Goal: Task Accomplishment & Management: Manage account settings

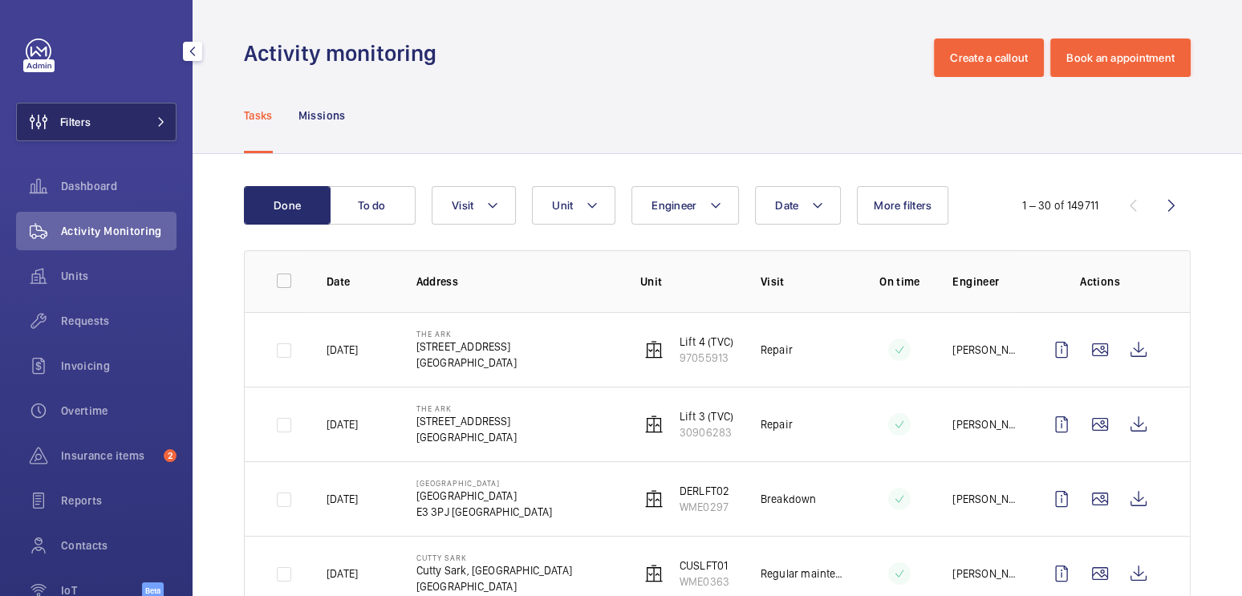
click at [70, 128] on span "Filters" at bounding box center [75, 122] width 30 height 16
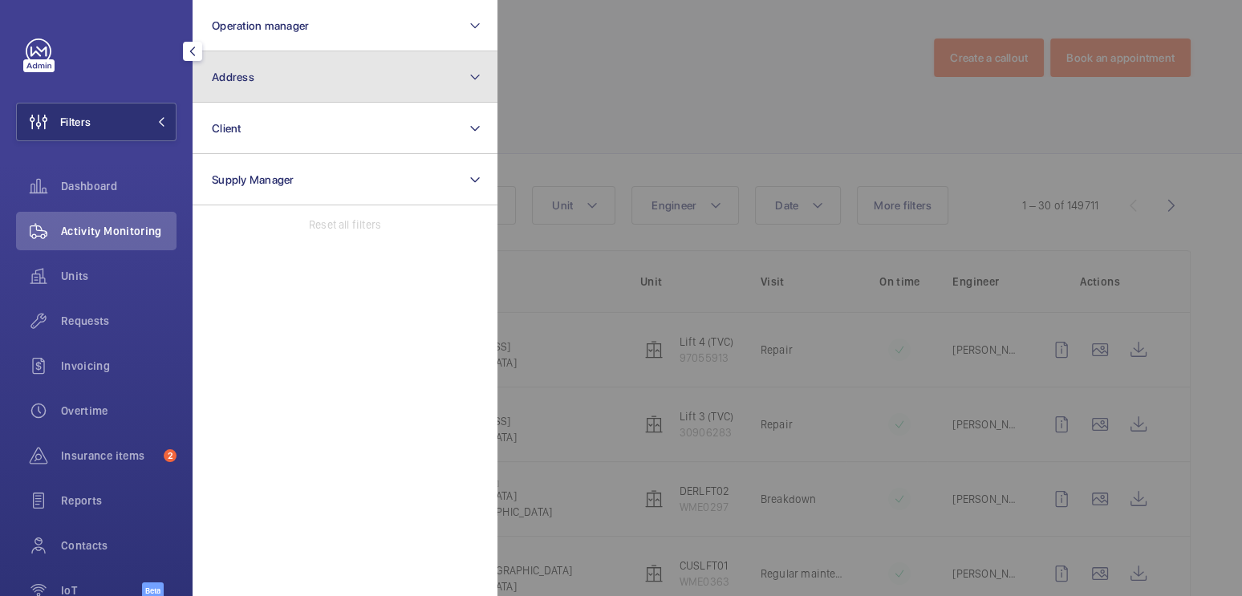
click at [255, 82] on button "Address" at bounding box center [345, 76] width 305 height 51
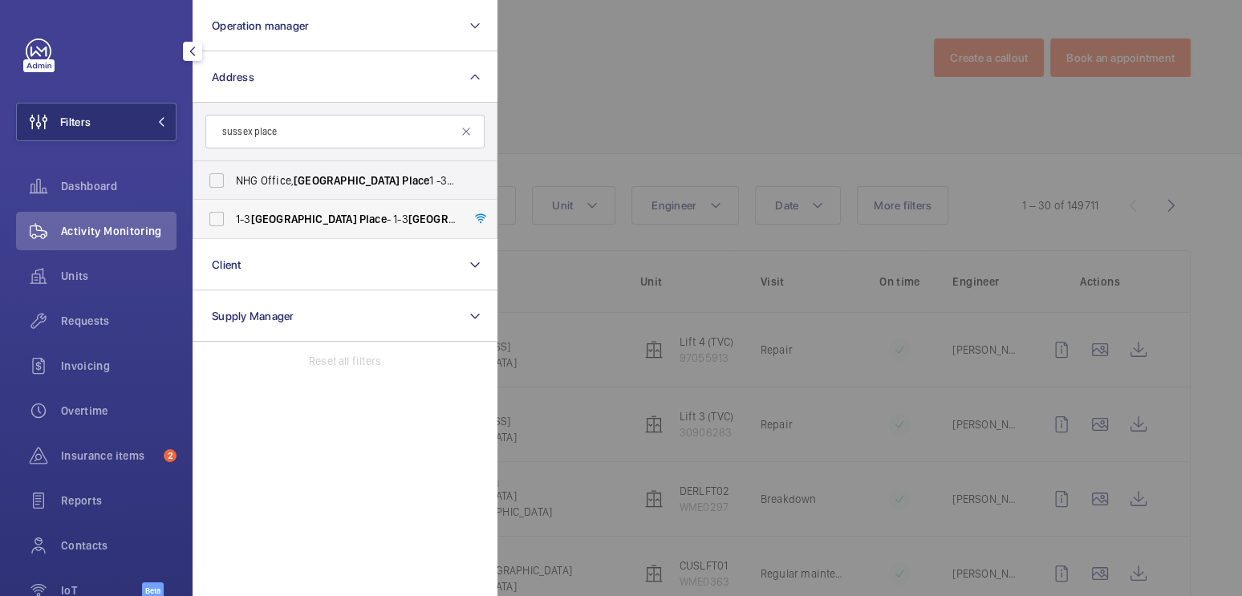
type input "sussex place"
click at [287, 216] on span "[GEOGRAPHIC_DATA]" at bounding box center [304, 219] width 106 height 13
click at [233, 216] on input "[STREET_ADDRESS]" at bounding box center [217, 219] width 32 height 32
checkbox input "true"
click at [287, 185] on span "NHG Office, [STREET_ADDRESS]" at bounding box center [346, 181] width 221 height 16
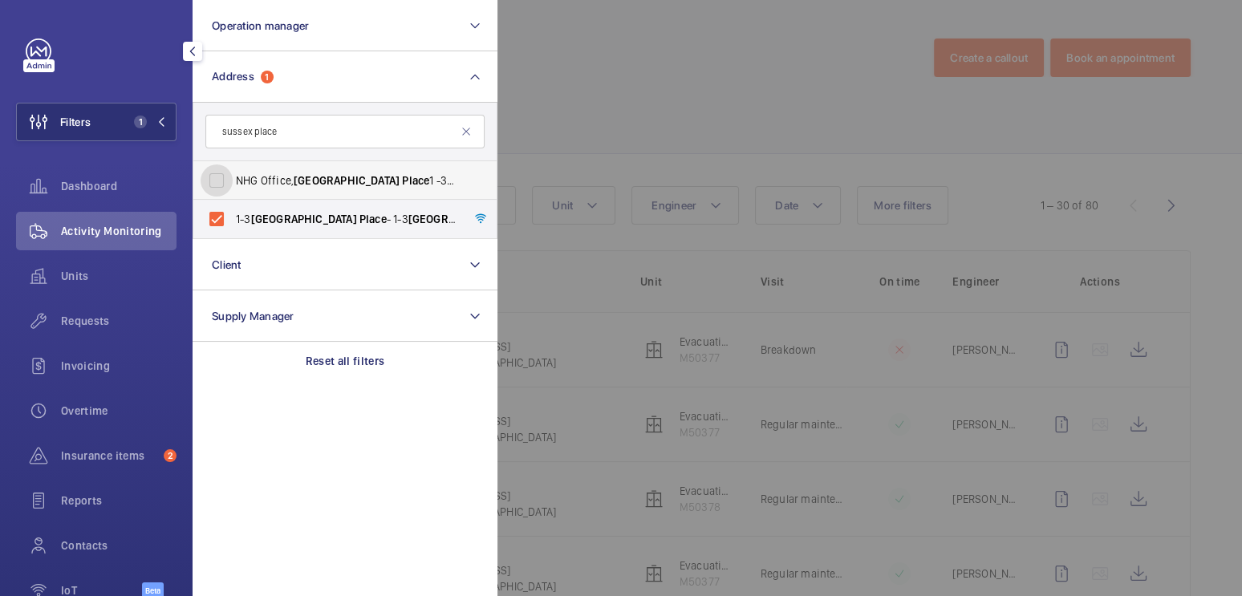
click at [233, 185] on input "NHG Office, [STREET_ADDRESS]" at bounding box center [217, 181] width 32 height 32
checkbox input "true"
click at [661, 76] on div at bounding box center [1119, 298] width 1242 height 596
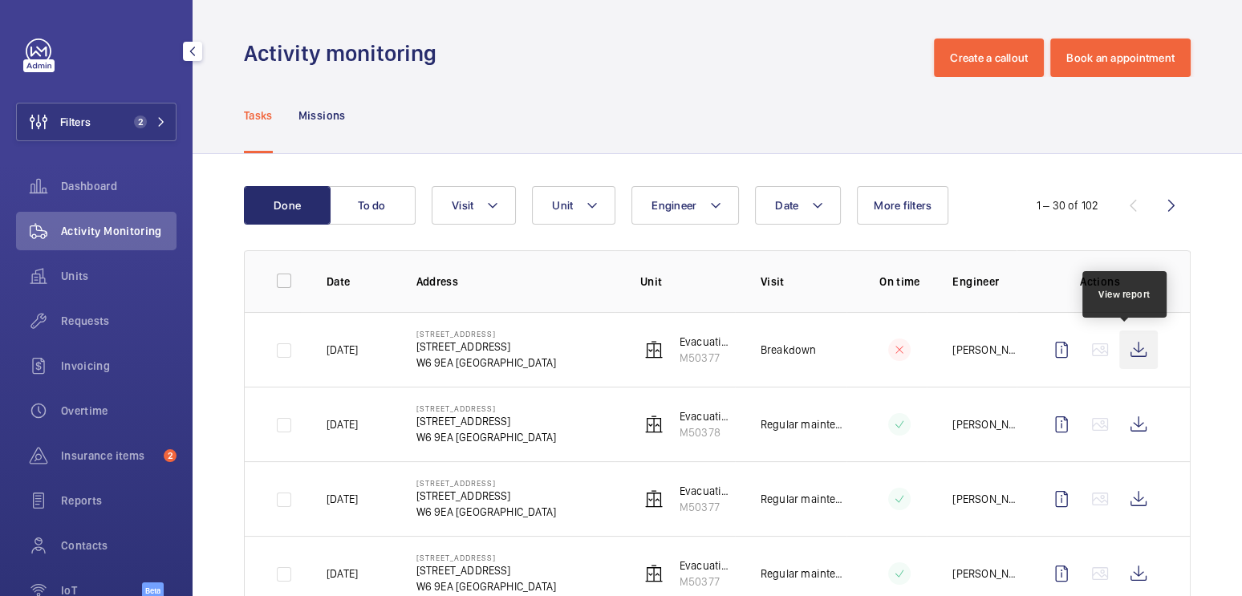
click at [1120, 352] on wm-front-icon-button at bounding box center [1139, 350] width 39 height 39
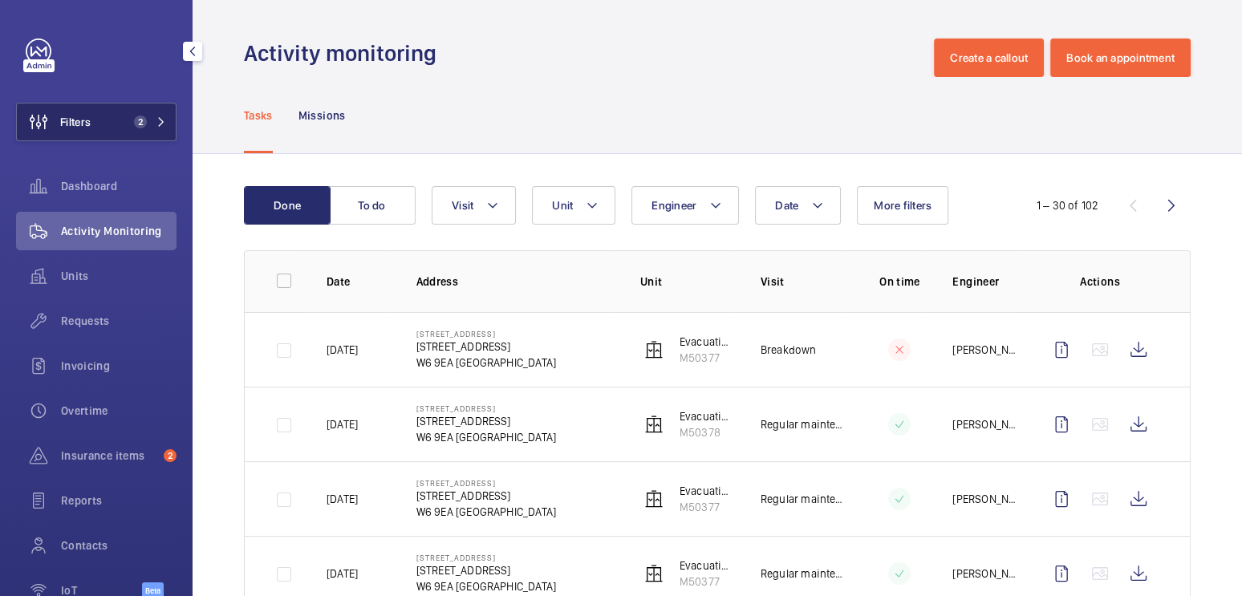
click at [90, 134] on span "Filters" at bounding box center [54, 122] width 74 height 39
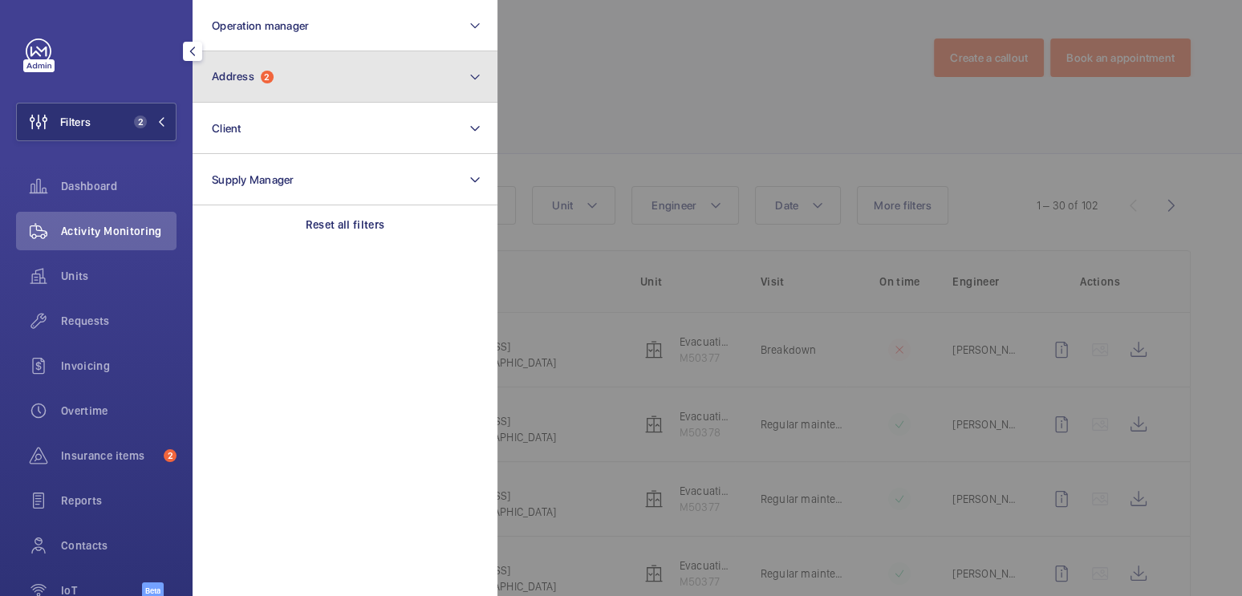
click at [283, 92] on button "Address 2" at bounding box center [345, 76] width 305 height 51
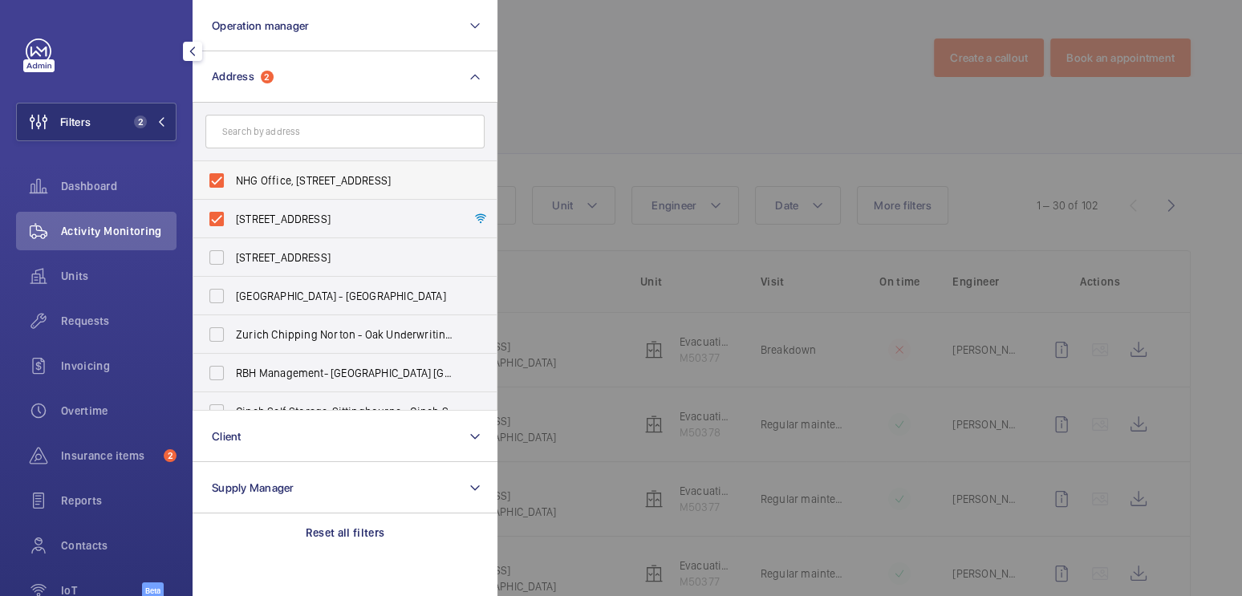
drag, startPoint x: 267, startPoint y: 177, endPoint x: 266, endPoint y: 190, distance: 13.7
click at [266, 177] on span "NHG Office, [STREET_ADDRESS]" at bounding box center [346, 181] width 221 height 16
click at [233, 177] on input "NHG Office, [STREET_ADDRESS]" at bounding box center [217, 181] width 32 height 32
checkbox input "false"
click at [266, 213] on span "[STREET_ADDRESS]" at bounding box center [346, 219] width 221 height 16
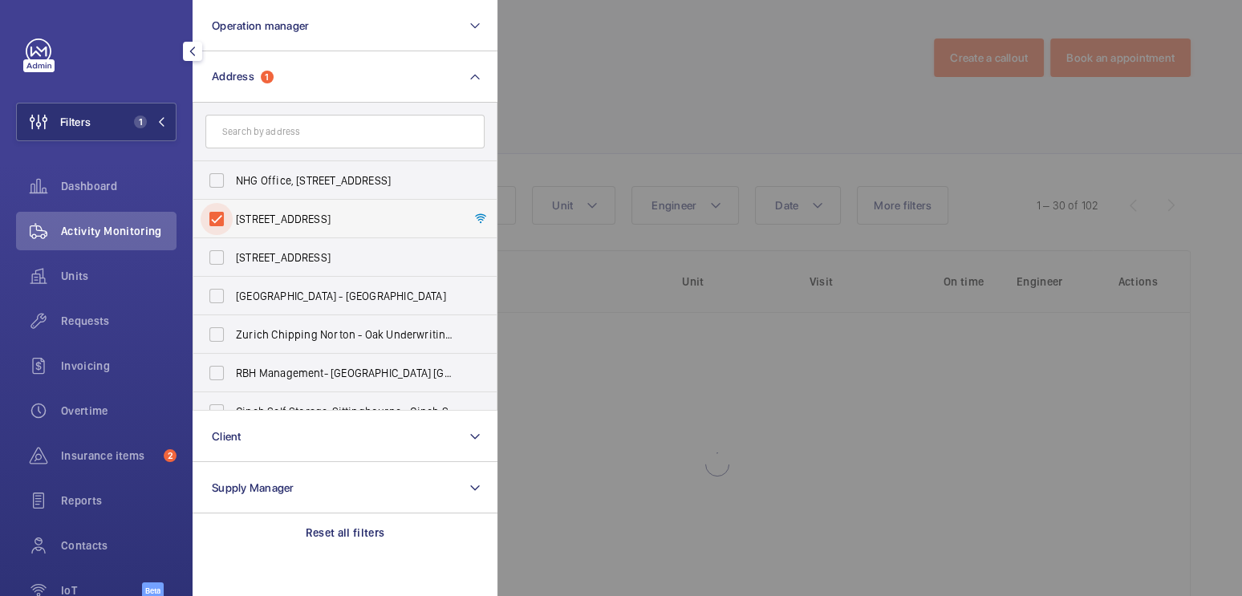
click at [233, 213] on input "[STREET_ADDRESS]" at bounding box center [217, 219] width 32 height 32
checkbox input "false"
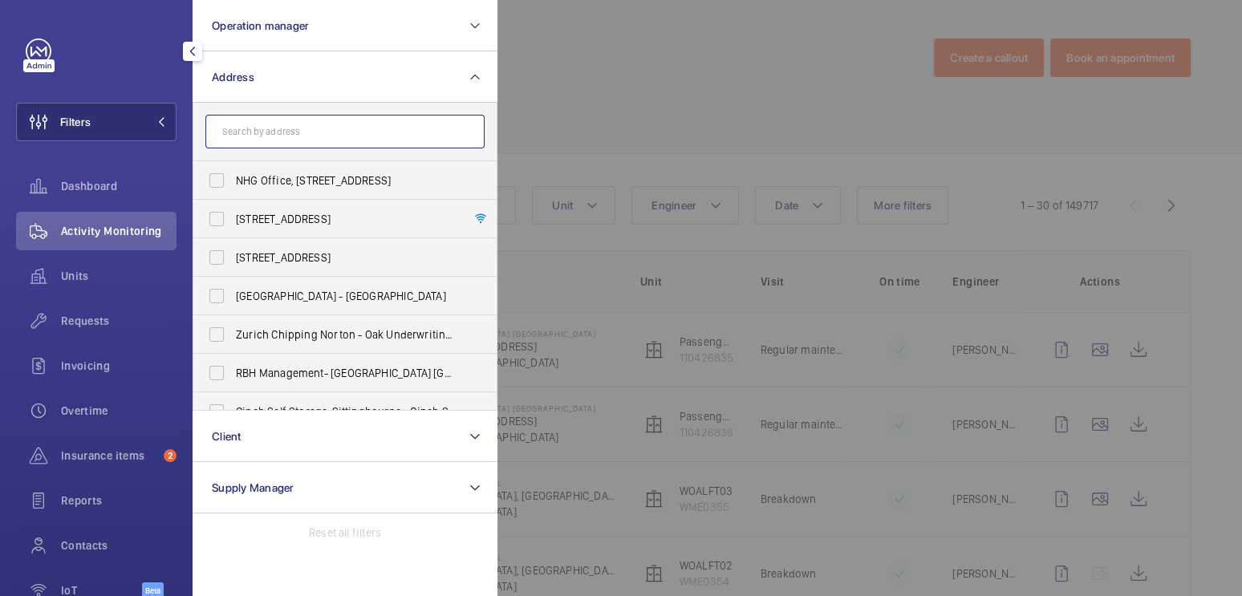
click at [282, 145] on input "text" at bounding box center [344, 132] width 279 height 34
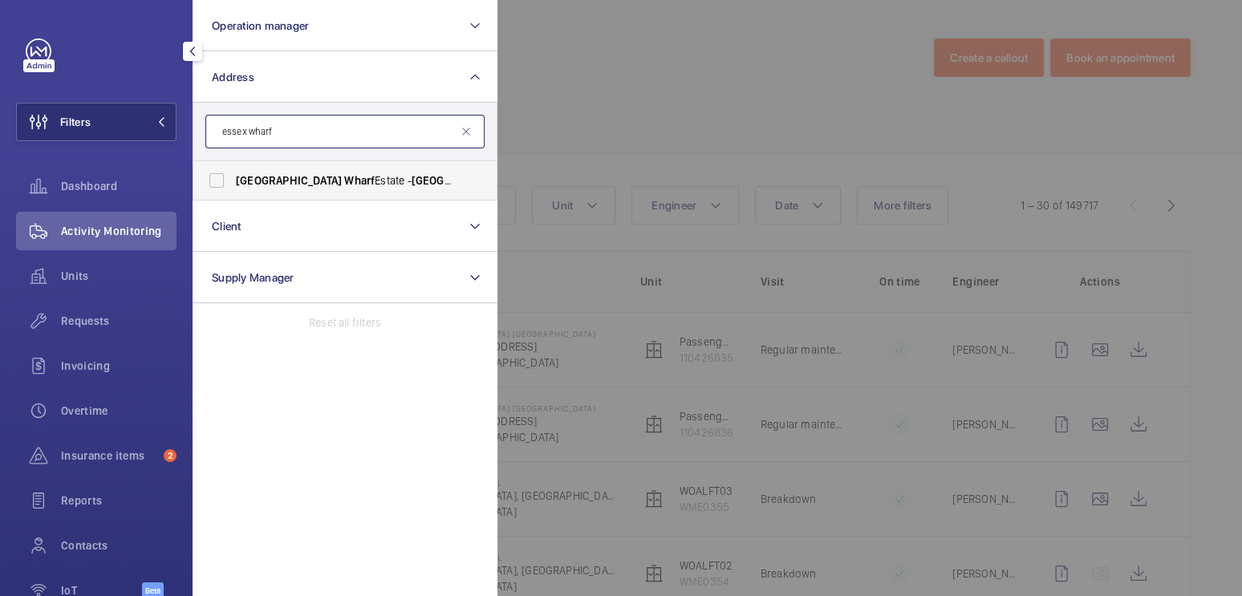
type input "essex wharf"
click at [307, 185] on span "[GEOGRAPHIC_DATA] Wharf Estate - [GEOGRAPHIC_DATA] , [GEOGRAPHIC_DATA] E5 9HP" at bounding box center [346, 181] width 221 height 16
click at [233, 185] on input "[GEOGRAPHIC_DATA] Wharf Estate - [GEOGRAPHIC_DATA] , [GEOGRAPHIC_DATA] E5 9HP" at bounding box center [217, 181] width 32 height 32
checkbox input "true"
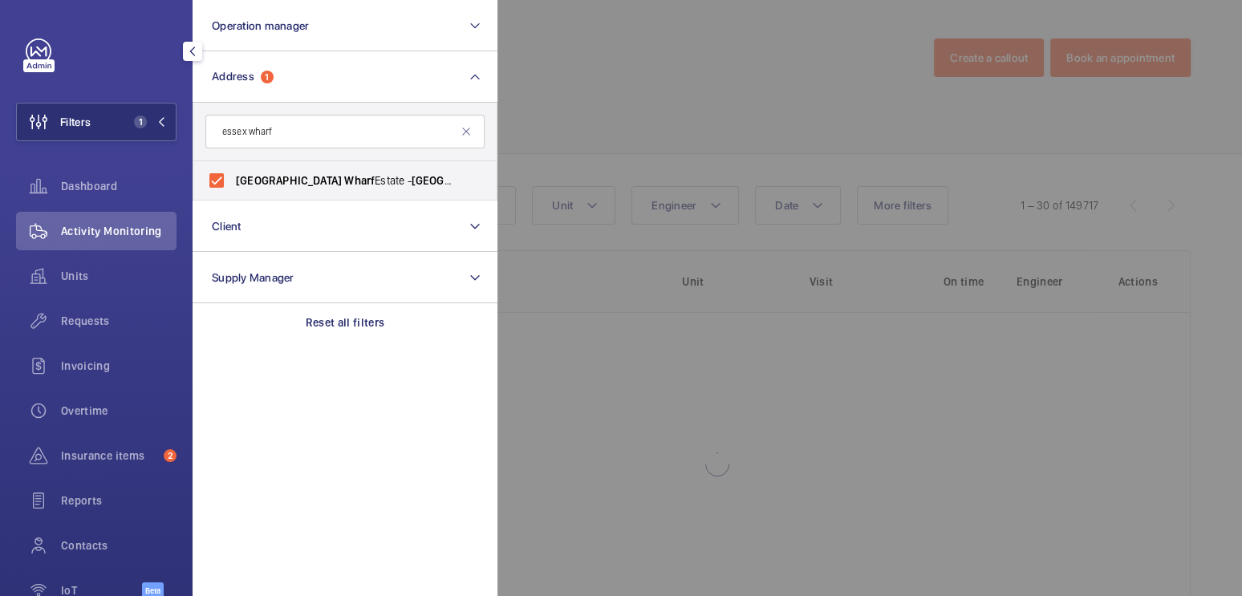
click at [599, 80] on div at bounding box center [1119, 298] width 1242 height 596
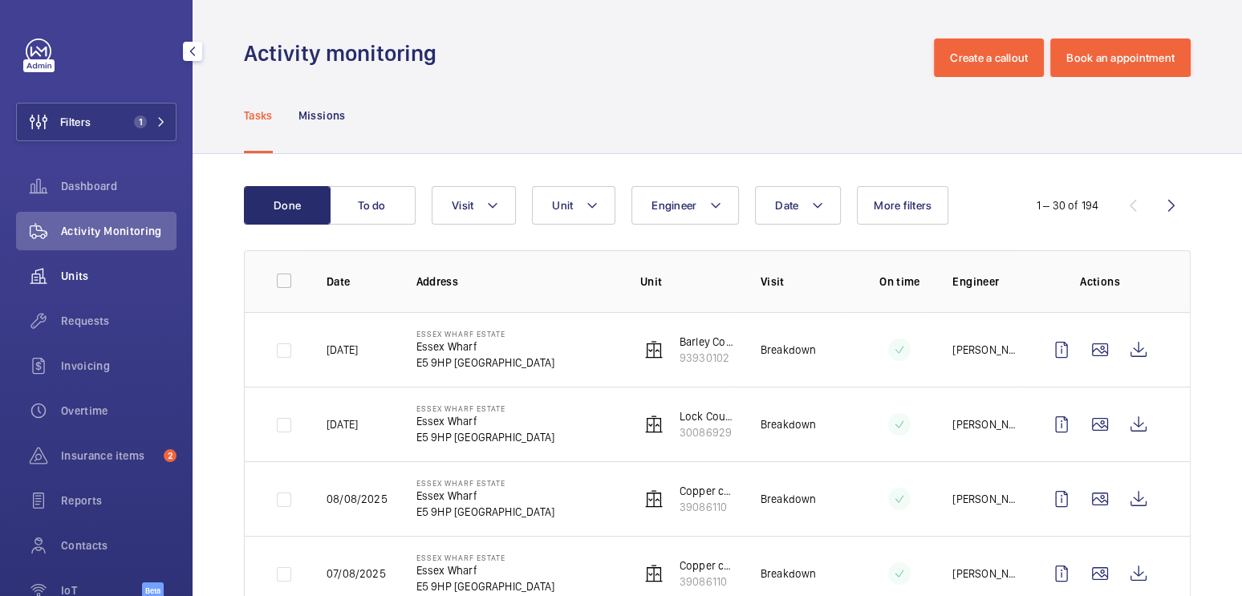
click at [78, 280] on span "Units" at bounding box center [119, 276] width 116 height 16
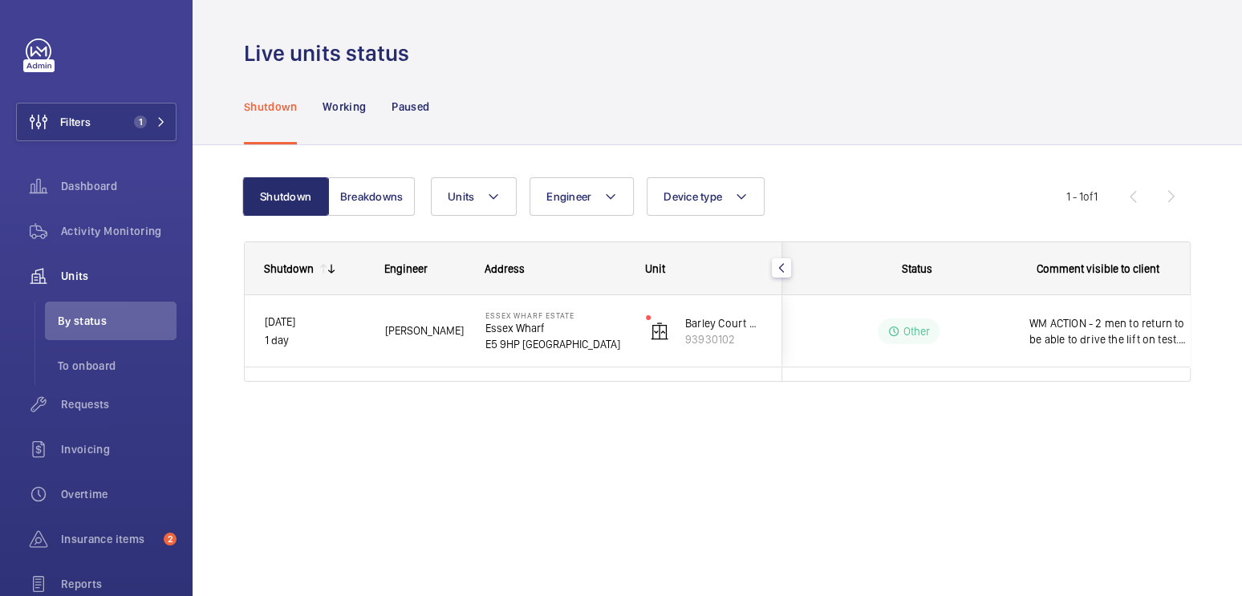
scroll to position [0, 207]
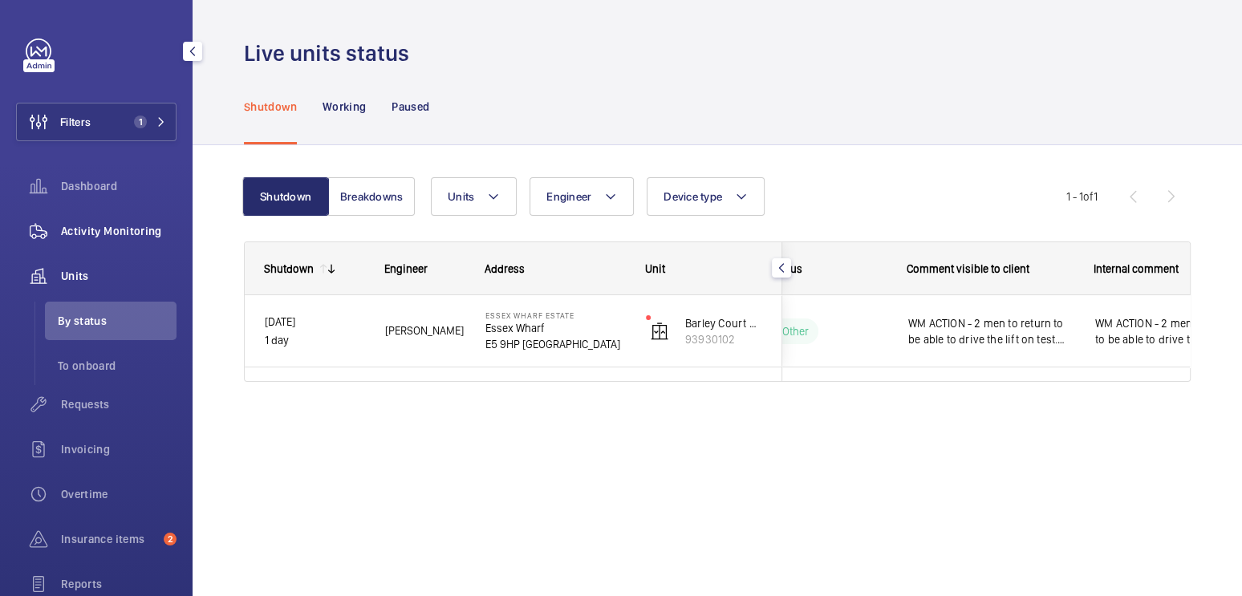
click at [101, 232] on span "Activity Monitoring" at bounding box center [119, 231] width 116 height 16
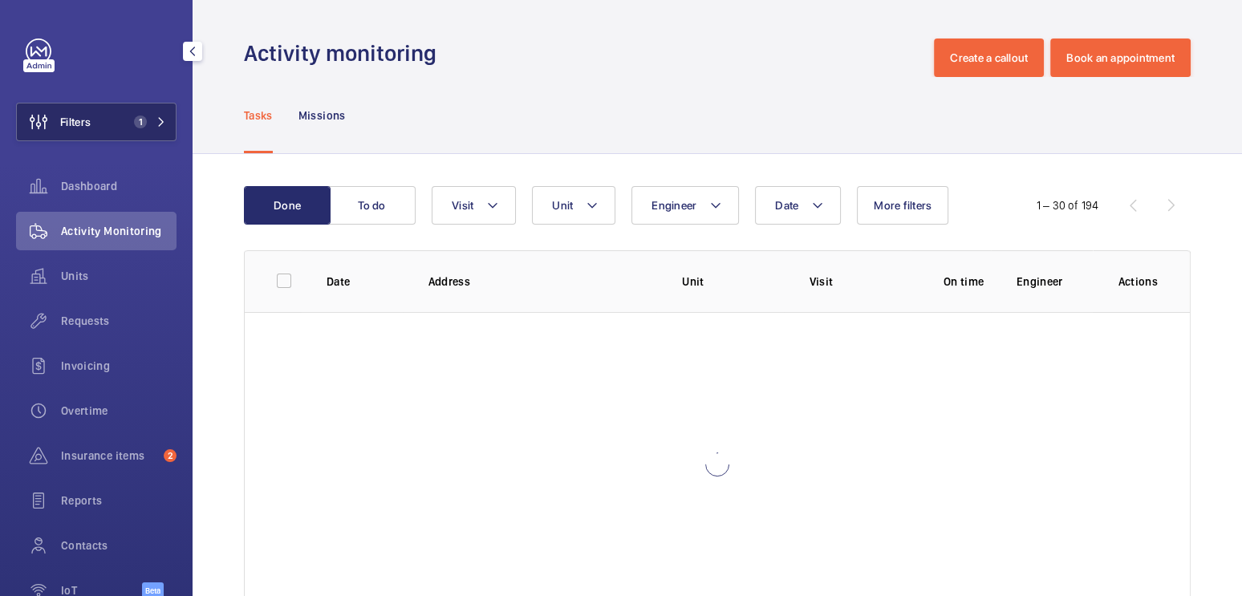
click at [100, 116] on button "Filters 1" at bounding box center [96, 122] width 161 height 39
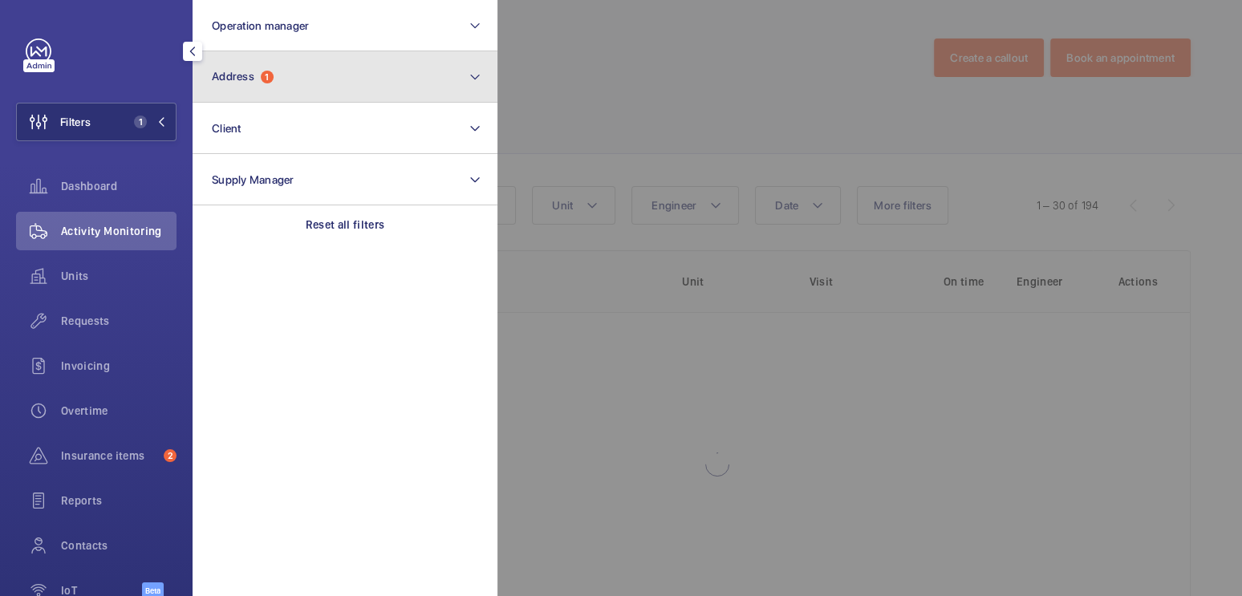
click at [295, 84] on button "Address 1" at bounding box center [345, 76] width 305 height 51
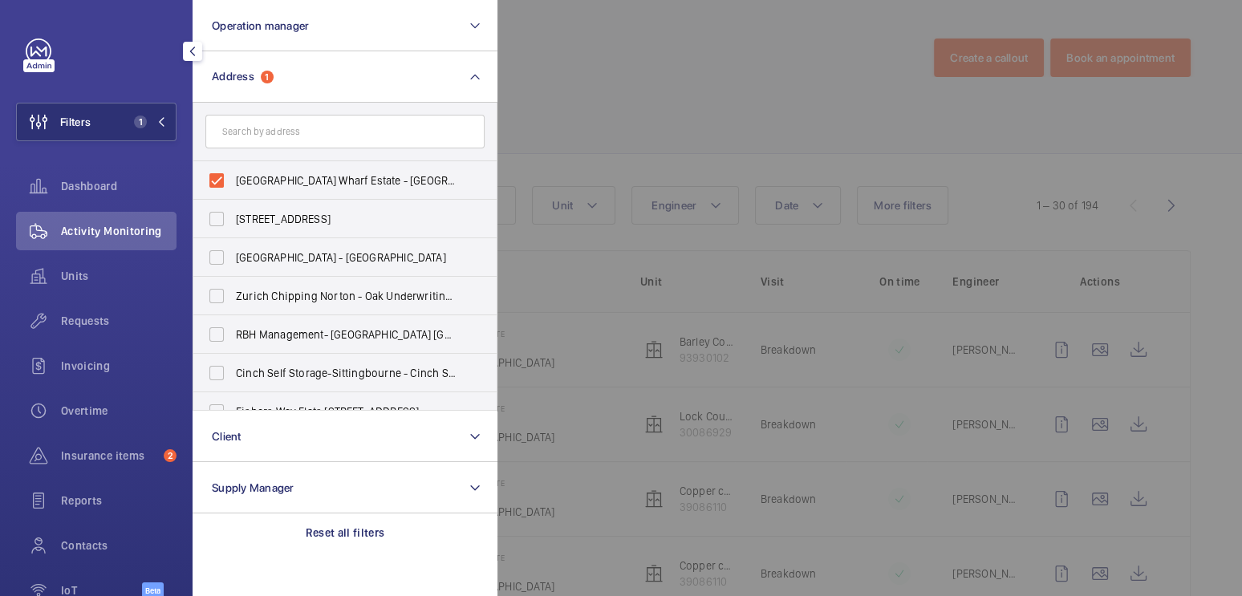
drag, startPoint x: 278, startPoint y: 177, endPoint x: 301, endPoint y: 147, distance: 38.4
click at [278, 177] on span "[GEOGRAPHIC_DATA] Wharf Estate - [GEOGRAPHIC_DATA], [GEOGRAPHIC_DATA] E5 9HP" at bounding box center [346, 181] width 221 height 16
click at [233, 177] on input "[GEOGRAPHIC_DATA] Wharf Estate - [GEOGRAPHIC_DATA], [GEOGRAPHIC_DATA] E5 9HP" at bounding box center [217, 181] width 32 height 32
checkbox input "false"
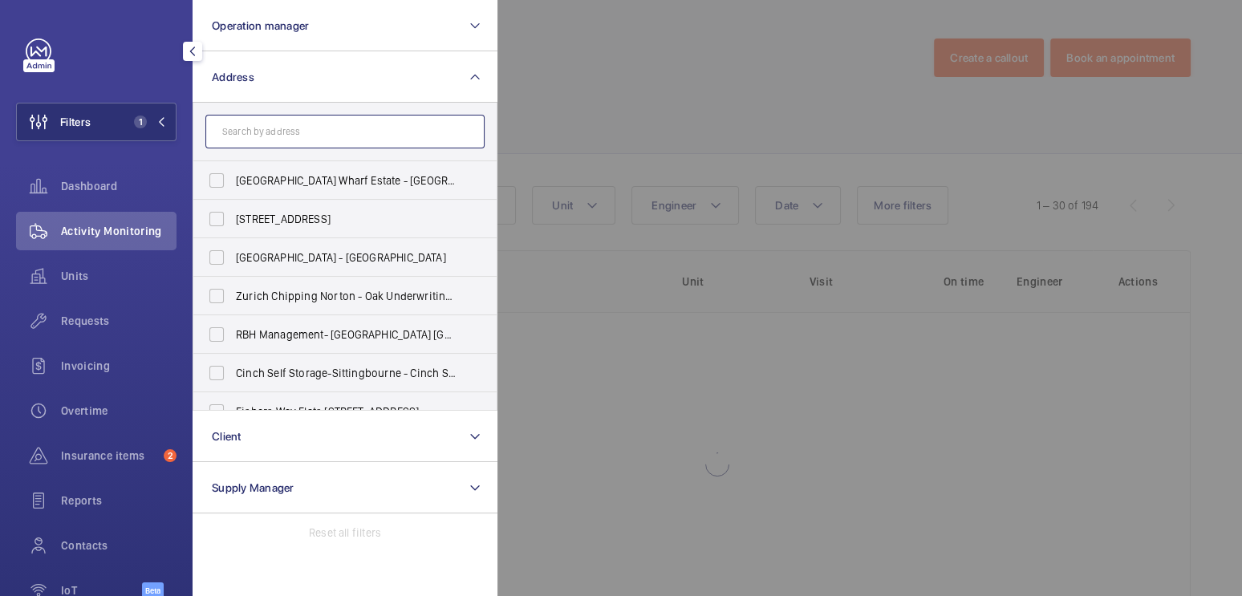
click at [304, 140] on input "text" at bounding box center [344, 132] width 279 height 34
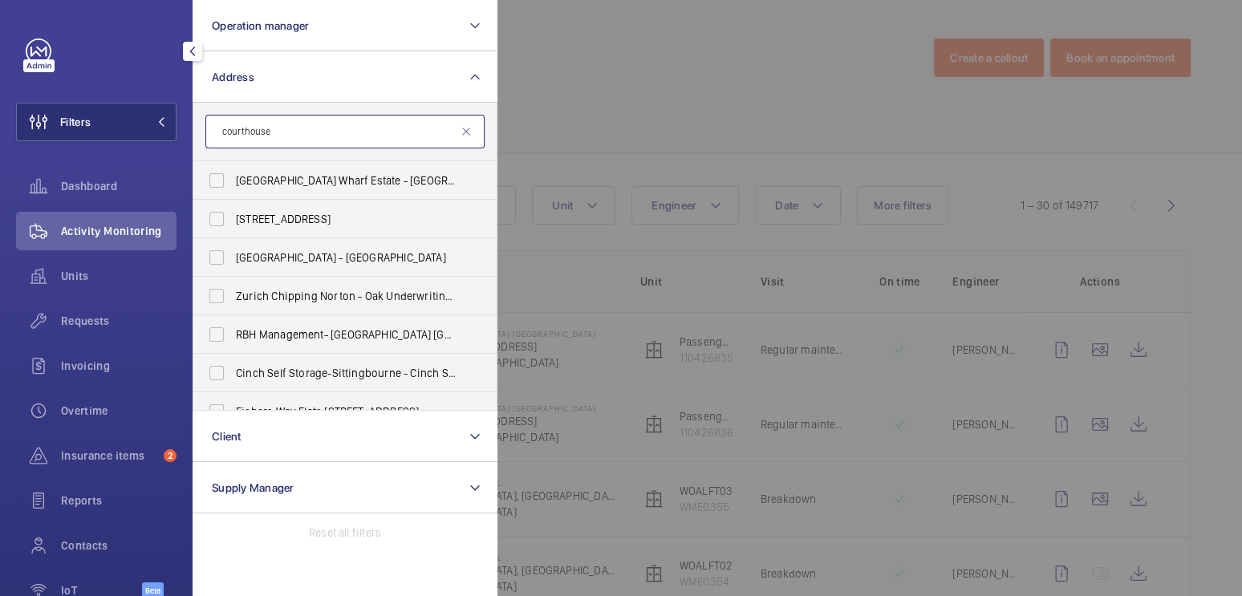
type input "courthouse"
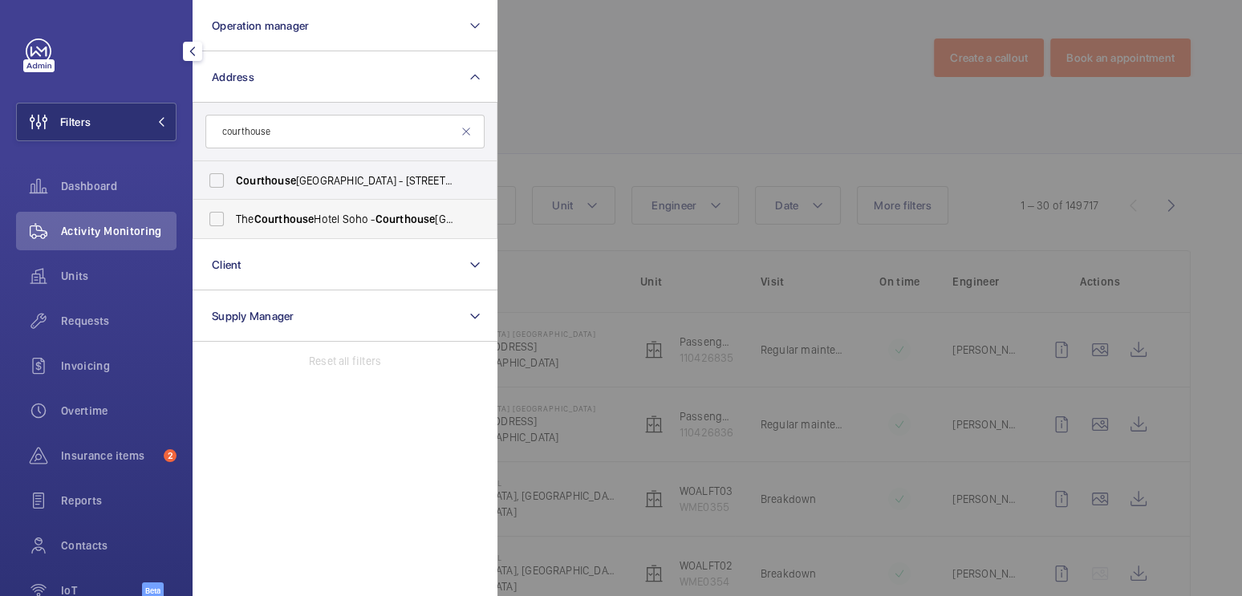
click at [319, 216] on span "[GEOGRAPHIC_DATA]" at bounding box center [346, 219] width 221 height 16
click at [233, 216] on input "[GEOGRAPHIC_DATA]" at bounding box center [217, 219] width 32 height 32
checkbox input "true"
click at [619, 96] on div at bounding box center [1119, 298] width 1242 height 596
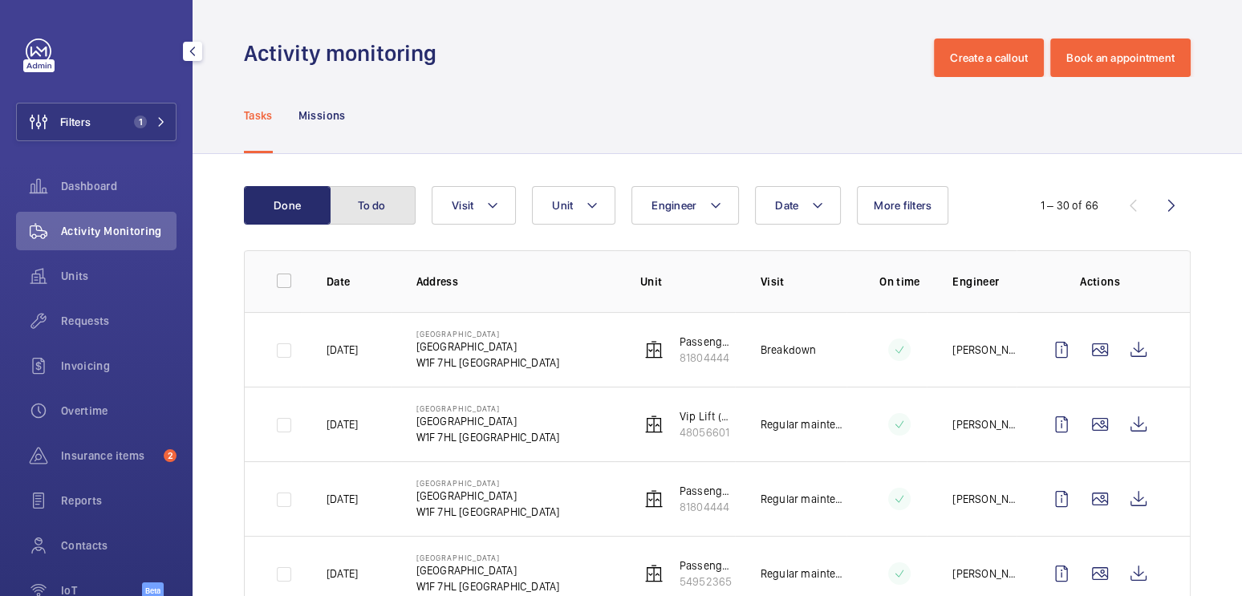
click at [376, 207] on button "To do" at bounding box center [372, 205] width 87 height 39
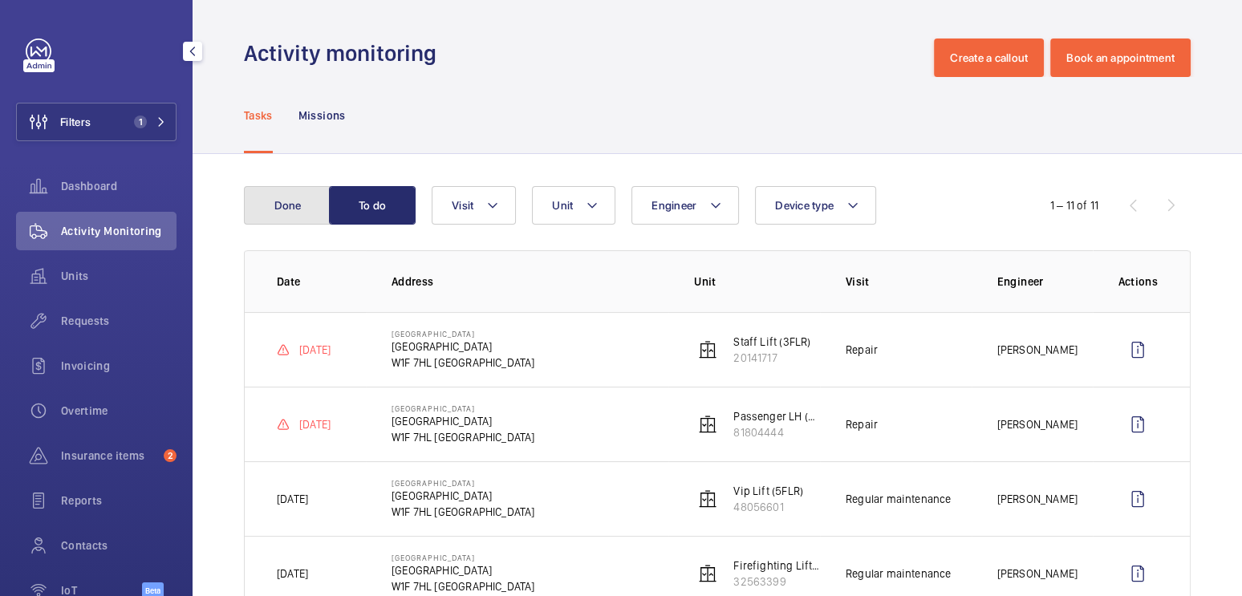
click at [298, 209] on button "Done" at bounding box center [287, 205] width 87 height 39
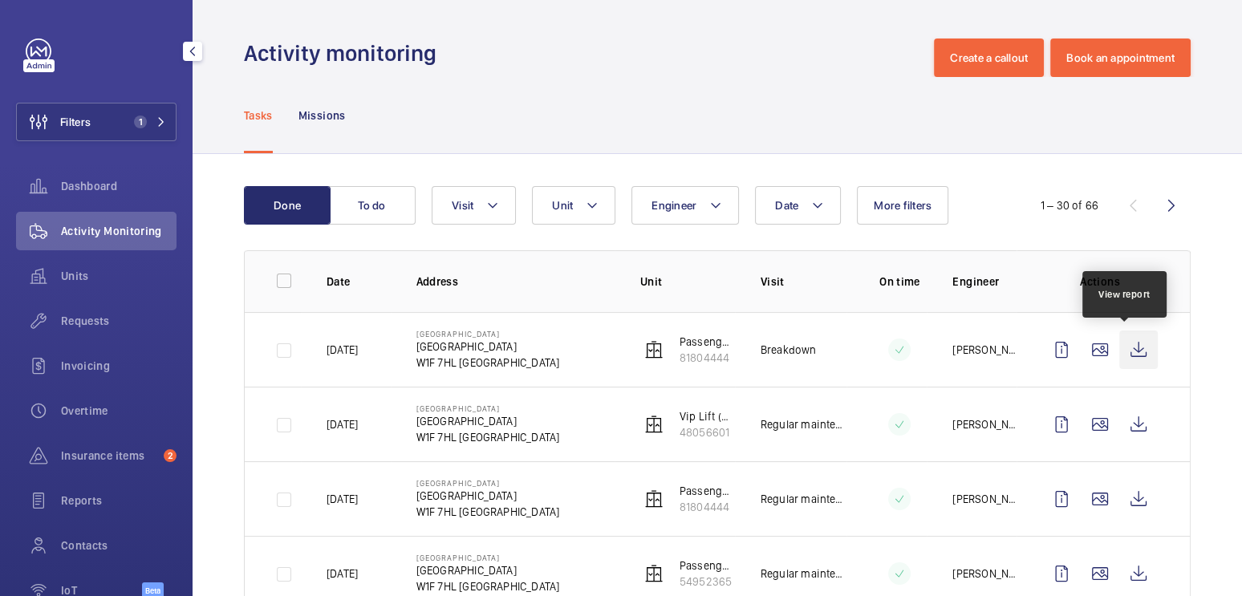
click at [1121, 352] on wm-front-icon-button at bounding box center [1139, 350] width 39 height 39
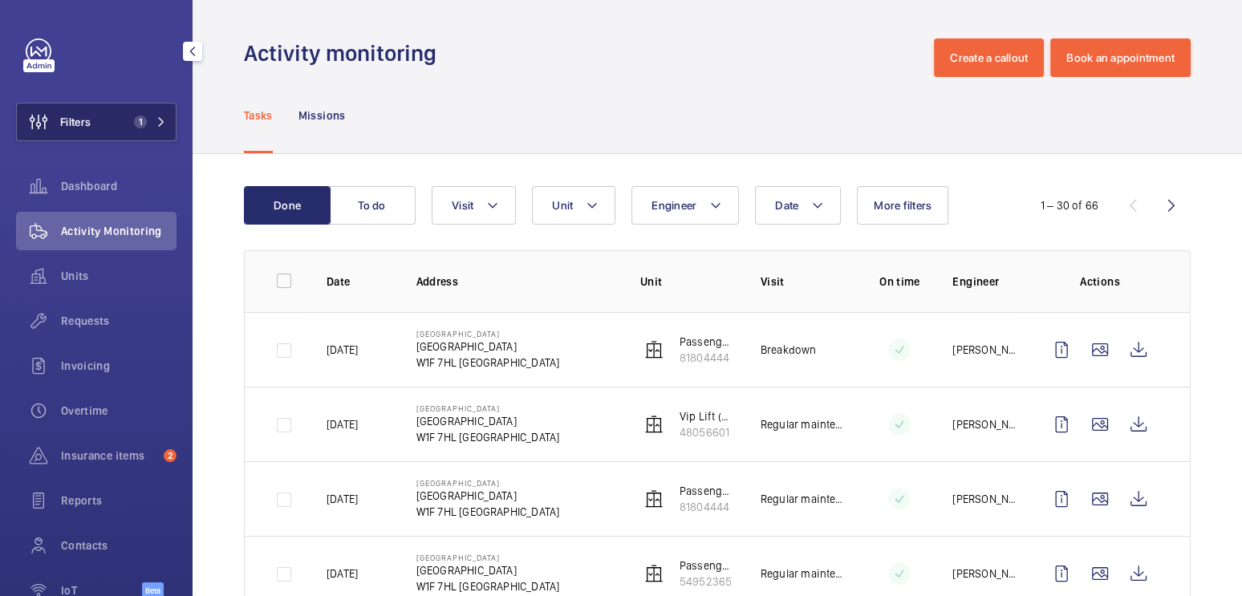
click at [99, 120] on button "Filters 1" at bounding box center [96, 122] width 161 height 39
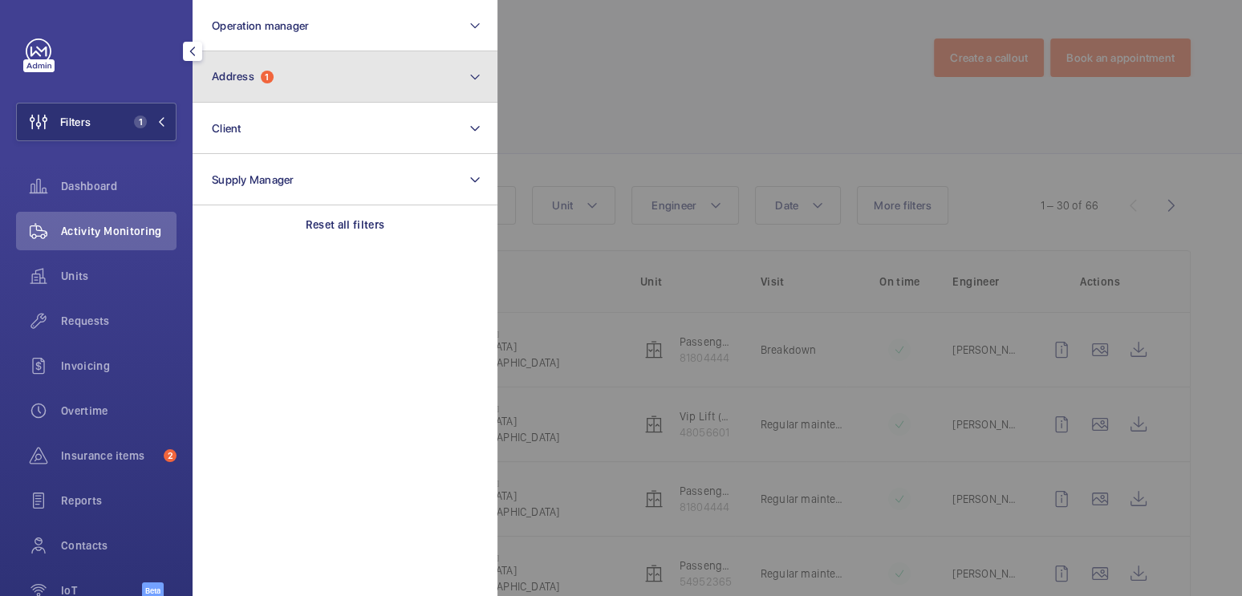
click at [308, 94] on button "Address 1" at bounding box center [345, 76] width 305 height 51
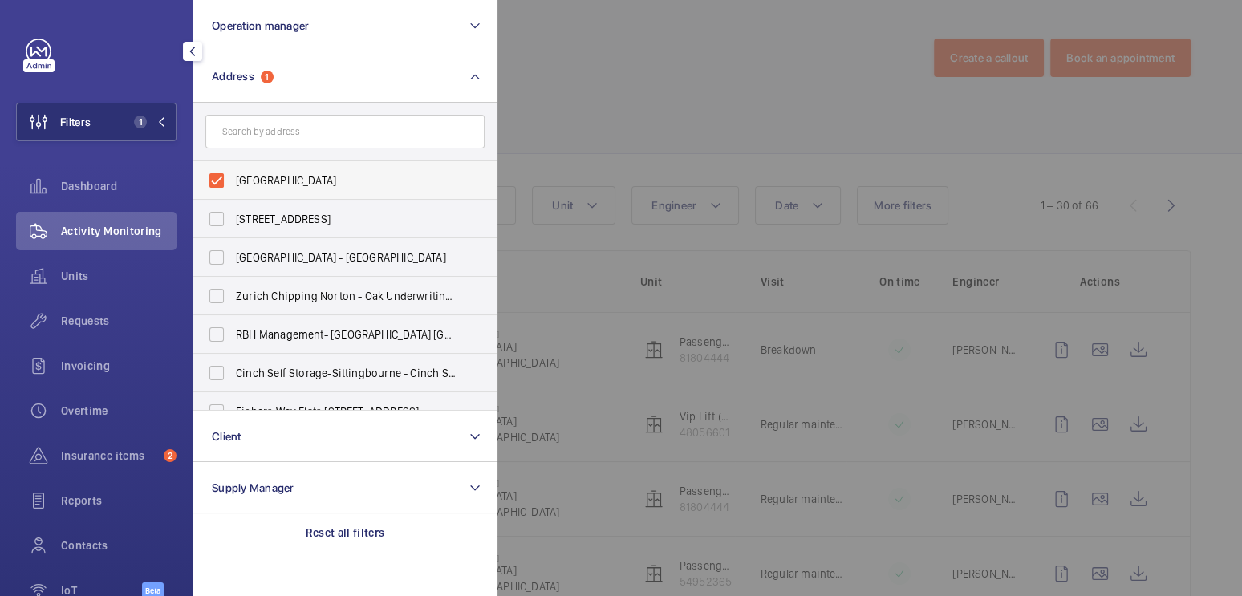
click at [281, 190] on label "[GEOGRAPHIC_DATA]" at bounding box center [332, 180] width 279 height 39
click at [233, 190] on input "[GEOGRAPHIC_DATA]" at bounding box center [217, 181] width 32 height 32
checkbox input "false"
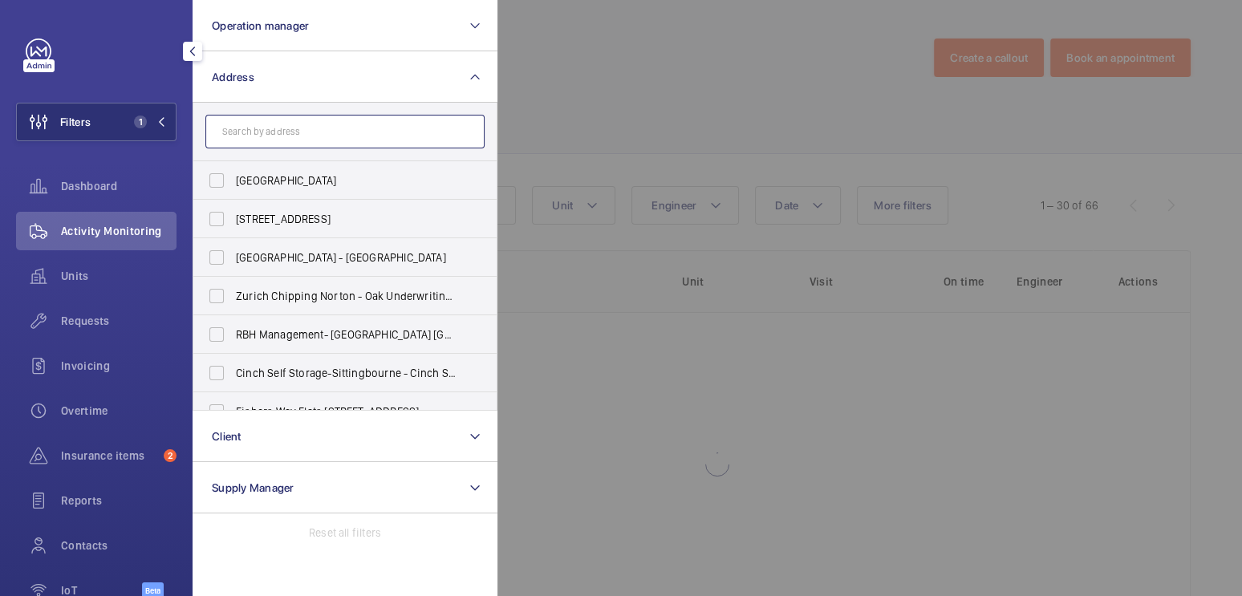
click at [283, 135] on input "text" at bounding box center [344, 132] width 279 height 34
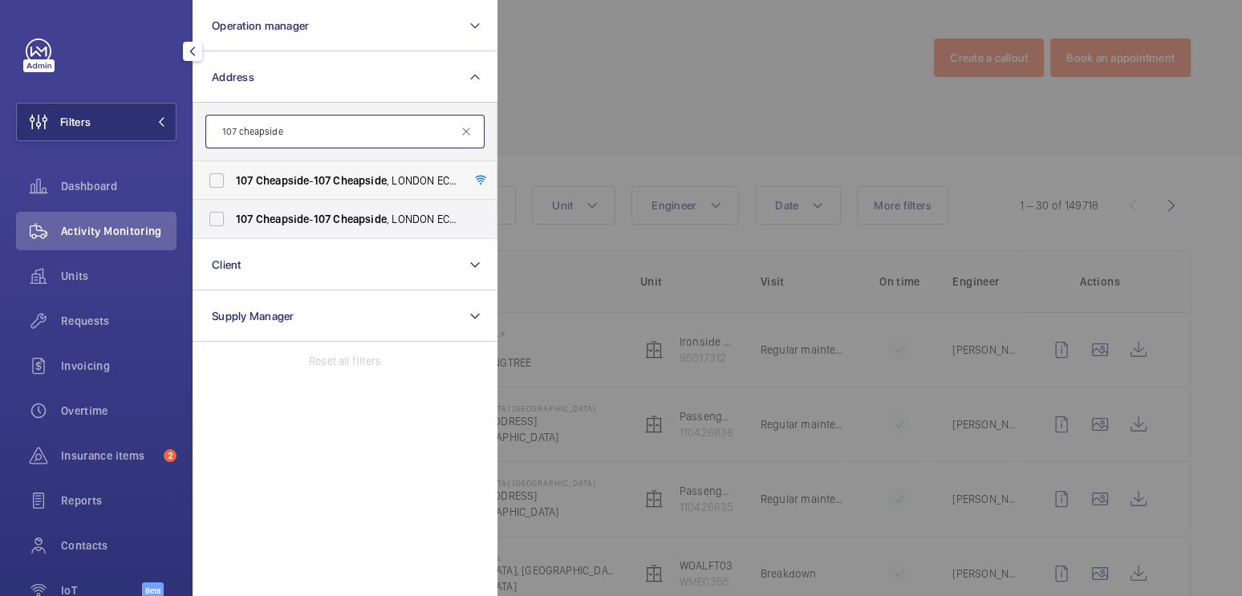
type input "107 cheapside"
click at [295, 185] on span "Cheapside" at bounding box center [283, 180] width 54 height 13
click at [233, 185] on input "[STREET_ADDRESS]" at bounding box center [217, 181] width 32 height 32
checkbox input "true"
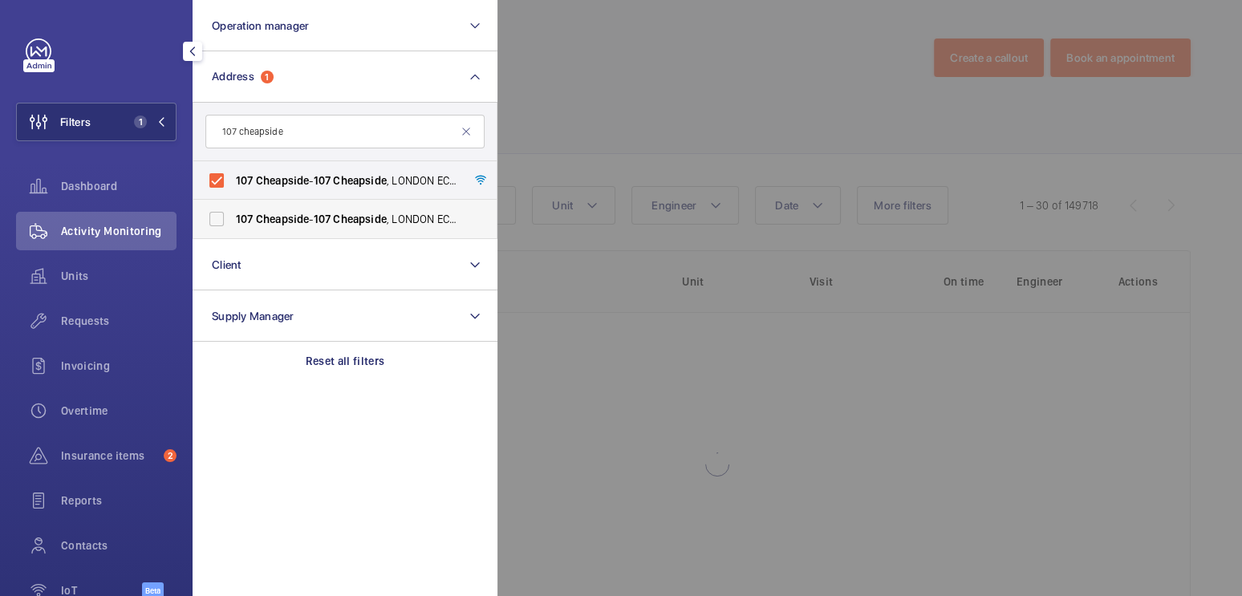
click at [285, 213] on span "Cheapside" at bounding box center [283, 219] width 54 height 13
click at [233, 213] on input "[STREET_ADDRESS]" at bounding box center [217, 219] width 32 height 32
checkbox input "true"
click at [583, 94] on div at bounding box center [1119, 298] width 1242 height 596
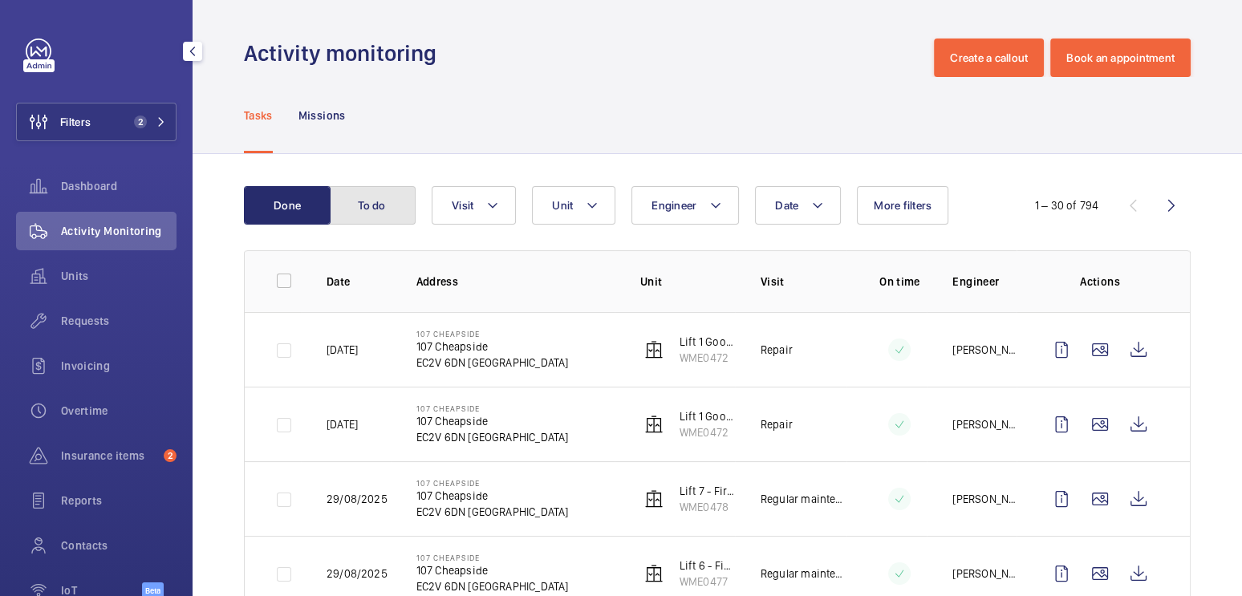
click at [375, 212] on button "To do" at bounding box center [372, 205] width 87 height 39
